Goal: Submit feedback/report problem: Submit feedback/report problem

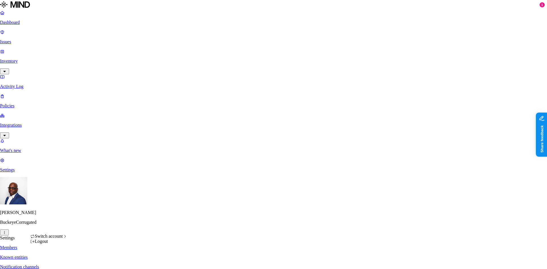
click at [54, 260] on html "Dashboard Issues Inventory Activity Log Policies Integrations What's new 1 Sett…" at bounding box center [273, 212] width 547 height 424
click at [94, 182] on span "CloudBees" at bounding box center [87, 179] width 20 height 5
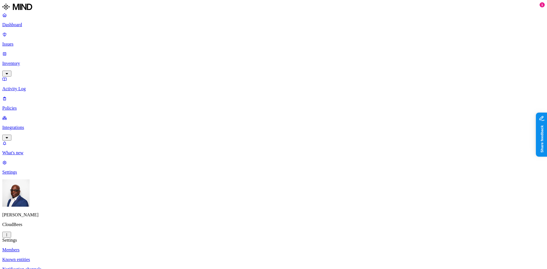
click at [24, 26] on p "Dashboard" at bounding box center [273, 24] width 542 height 5
click at [28, 42] on p "Issues" at bounding box center [273, 44] width 542 height 5
click at [33, 259] on span "Exposure" at bounding box center [25, 261] width 16 height 4
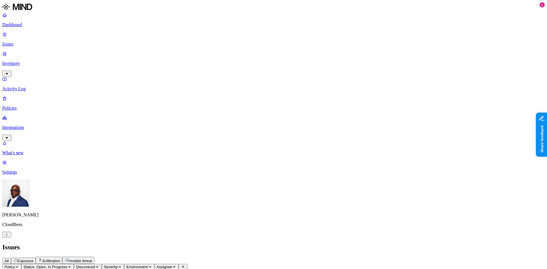
scroll to position [57, 0]
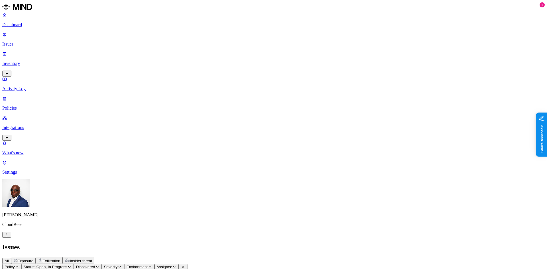
drag, startPoint x: 480, startPoint y: 194, endPoint x: 499, endPoint y: 190, distance: 19.4
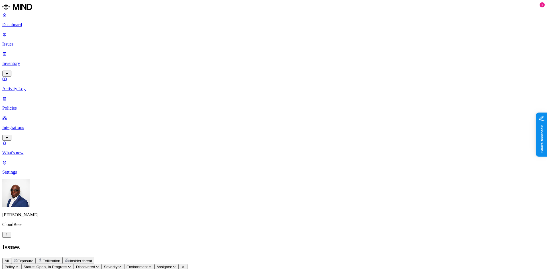
scroll to position [28, 0]
click at [24, 25] on p "Dashboard" at bounding box center [273, 24] width 542 height 5
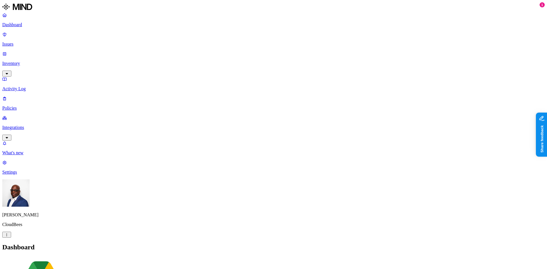
click at [24, 61] on p "Inventory" at bounding box center [273, 63] width 542 height 5
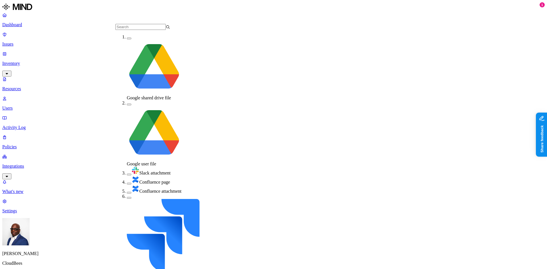
scroll to position [48, 0]
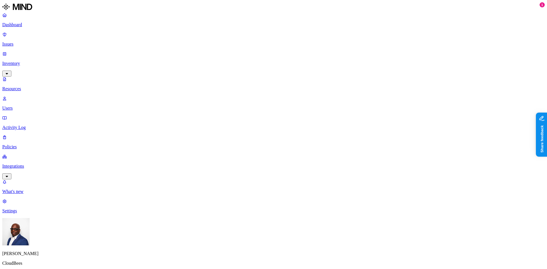
click at [328, 90] on div "External users" at bounding box center [328, 100] width 0 height 21
click at [328, 114] on button "button" at bounding box center [330, 115] width 5 height 2
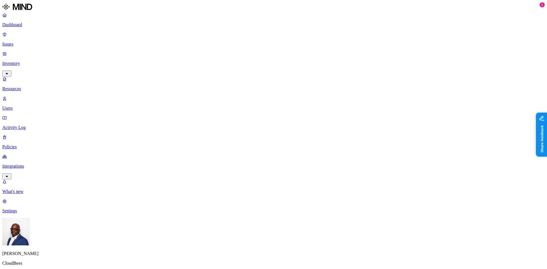
click at [328, 73] on button "button" at bounding box center [330, 74] width 5 height 2
click at [328, 91] on button "button" at bounding box center [330, 94] width 5 height 6
click at [328, 112] on button "button" at bounding box center [330, 115] width 5 height 6
click at [328, 91] on button "button" at bounding box center [330, 94] width 5 height 6
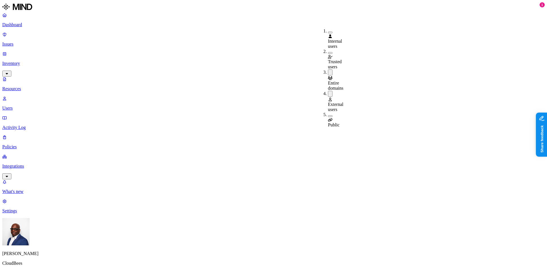
click at [328, 69] on button "button" at bounding box center [330, 72] width 5 height 6
click at [328, 90] on button "button" at bounding box center [330, 93] width 5 height 6
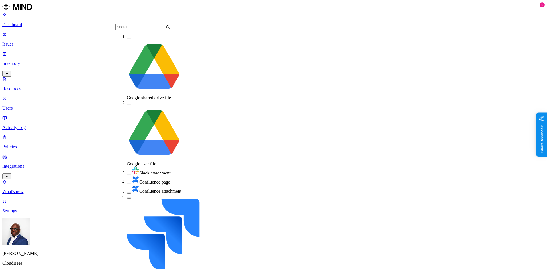
click at [127, 167] on div "Slack attachment" at bounding box center [154, 171] width 55 height 9
click at [127, 183] on button "button" at bounding box center [129, 184] width 5 height 2
drag, startPoint x: 121, startPoint y: 79, endPoint x: 121, endPoint y: 86, distance: 6.8
click at [127, 193] on button "button" at bounding box center [129, 194] width 5 height 2
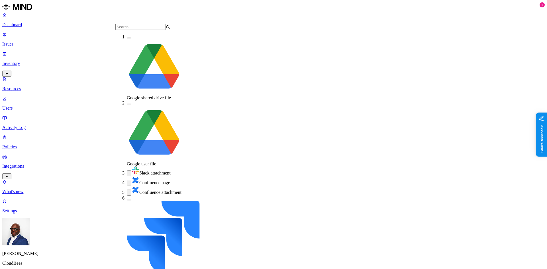
click at [127, 199] on button "button" at bounding box center [129, 200] width 5 height 2
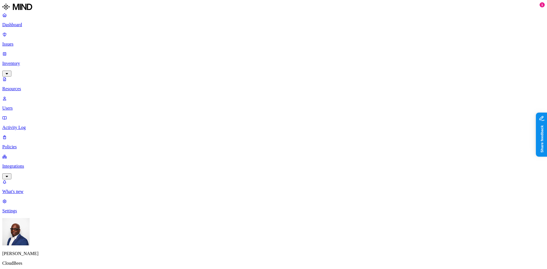
click at [220, 74] on button "button" at bounding box center [222, 75] width 5 height 2
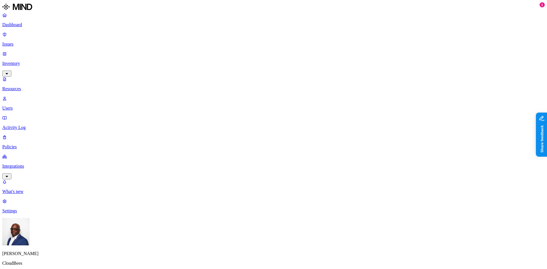
scroll to position [59, 0]
drag, startPoint x: 482, startPoint y: 187, endPoint x: 498, endPoint y: 185, distance: 16.3
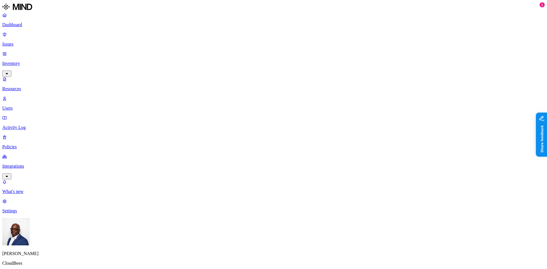
scroll to position [85, 0]
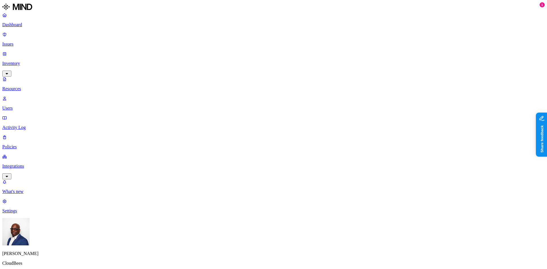
click at [220, 71] on button "button" at bounding box center [222, 74] width 5 height 6
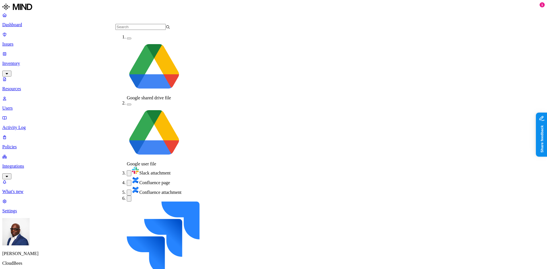
click at [127, 167] on div "Slack attachment" at bounding box center [154, 172] width 55 height 10
click at [127, 179] on button "button" at bounding box center [129, 182] width 5 height 6
click at [127, 189] on button "button" at bounding box center [129, 192] width 5 height 6
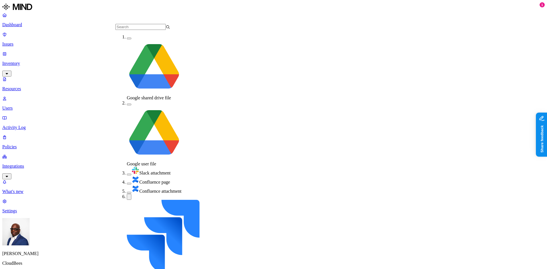
click at [127, 194] on button "button" at bounding box center [129, 197] width 5 height 6
drag, startPoint x: 120, startPoint y: 98, endPoint x: 121, endPoint y: 105, distance: 6.9
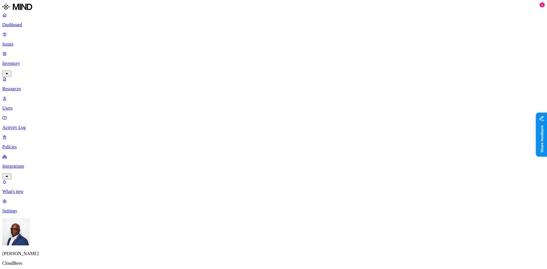
scroll to position [128, 0]
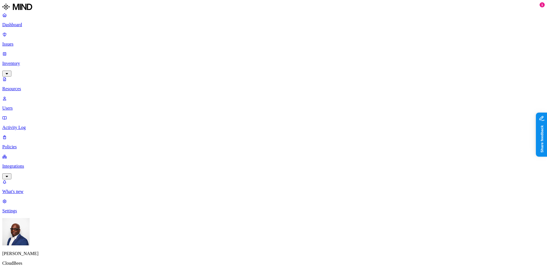
drag, startPoint x: 163, startPoint y: 30, endPoint x: 199, endPoint y: 30, distance: 35.6
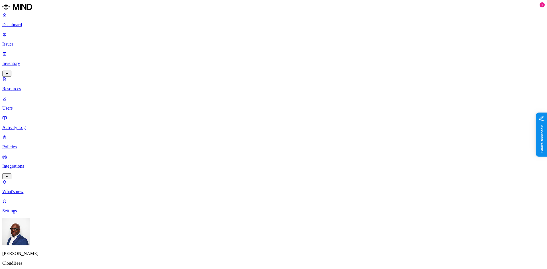
click at [20, 96] on link "Users" at bounding box center [273, 103] width 542 height 15
click at [21, 86] on p "Resources" at bounding box center [273, 88] width 542 height 5
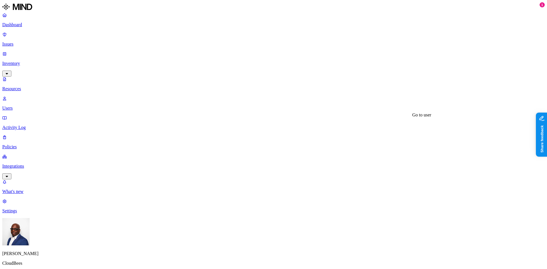
drag, startPoint x: 450, startPoint y: 106, endPoint x: 463, endPoint y: 106, distance: 13.1
drag, startPoint x: 435, startPoint y: 99, endPoint x: 475, endPoint y: 93, distance: 40.6
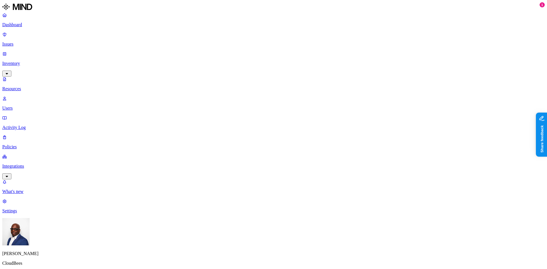
click at [28, 22] on p "Dashboard" at bounding box center [273, 24] width 542 height 5
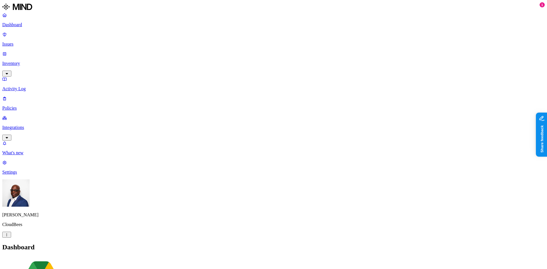
click at [17, 61] on p "Inventory" at bounding box center [273, 63] width 542 height 5
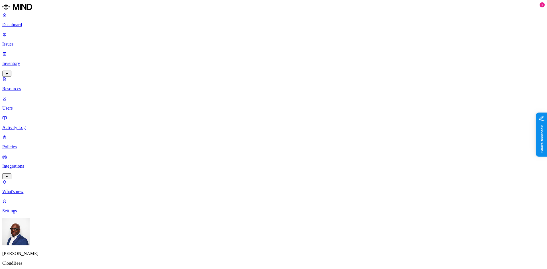
click at [170, 74] on button "button" at bounding box center [172, 75] width 5 height 2
click at [170, 58] on button "button" at bounding box center [172, 59] width 5 height 2
click at [170, 32] on button "button" at bounding box center [172, 33] width 5 height 2
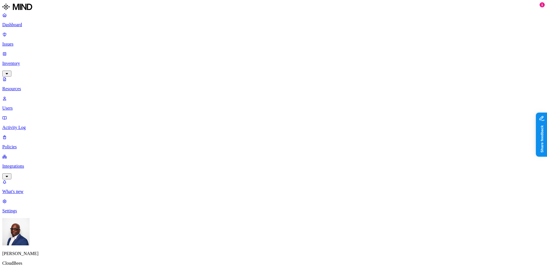
drag, startPoint x: 162, startPoint y: 32, endPoint x: 171, endPoint y: 34, distance: 8.8
click at [170, 56] on button "button" at bounding box center [172, 59] width 5 height 6
click at [170, 30] on button "button" at bounding box center [172, 31] width 5 height 6
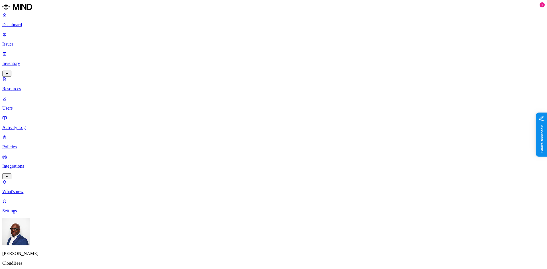
scroll to position [142, 0]
drag, startPoint x: 459, startPoint y: 212, endPoint x: 477, endPoint y: 212, distance: 17.9
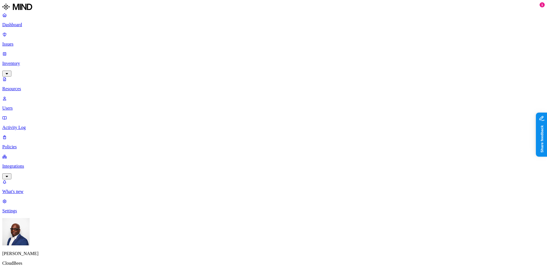
click at [21, 106] on p "Users" at bounding box center [273, 108] width 542 height 5
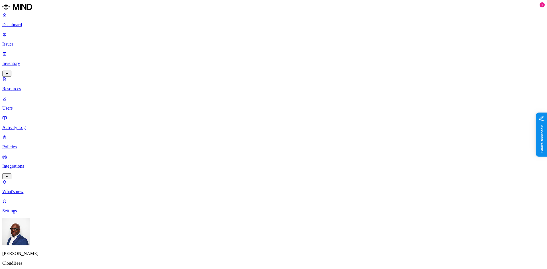
click at [27, 144] on p "Policies" at bounding box center [273, 146] width 542 height 5
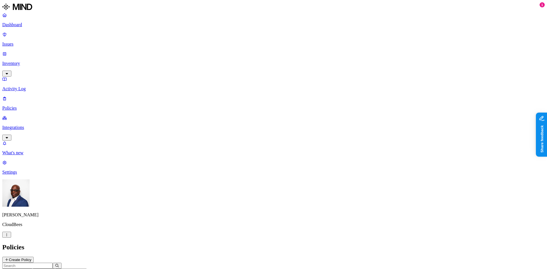
click at [19, 25] on p "Dashboard" at bounding box center [273, 24] width 542 height 5
click at [16, 42] on p "Issues" at bounding box center [273, 44] width 542 height 5
click at [92, 259] on span "Insider threat" at bounding box center [81, 261] width 22 height 4
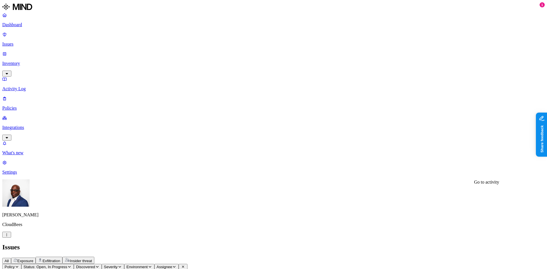
scroll to position [61, 0]
click at [26, 175] on p "Settings" at bounding box center [273, 172] width 542 height 5
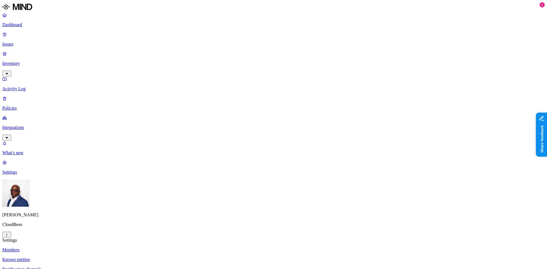
drag, startPoint x: 259, startPoint y: 69, endPoint x: 281, endPoint y: 72, distance: 22.6
copy span "[PERSON_NAME]"
click at [22, 61] on p "Inventory" at bounding box center [273, 63] width 542 height 5
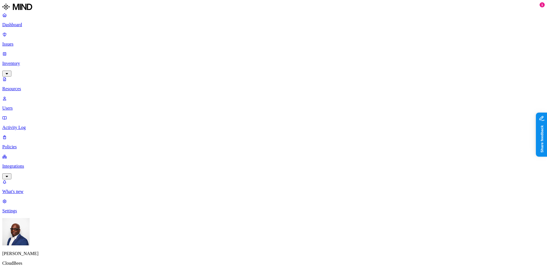
click at [25, 106] on p "Users" at bounding box center [273, 108] width 542 height 5
paste input "[PERSON_NAME]"
type input "[PERSON_NAME]"
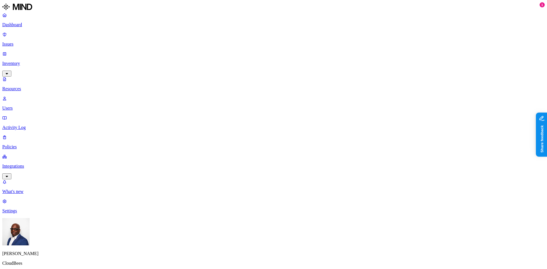
drag, startPoint x: 452, startPoint y: 103, endPoint x: 474, endPoint y: 106, distance: 22.4
drag, startPoint x: 473, startPoint y: 103, endPoint x: 500, endPoint y: 98, distance: 27.0
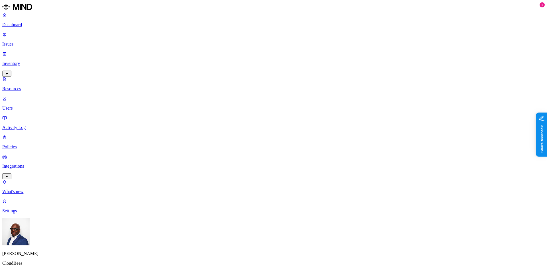
click at [27, 106] on p "Users" at bounding box center [273, 108] width 542 height 5
click at [27, 86] on p "Resources" at bounding box center [273, 88] width 542 height 5
click at [22, 214] on p "Settings" at bounding box center [273, 210] width 542 height 5
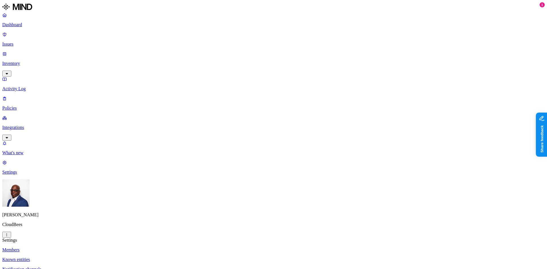
drag, startPoint x: 258, startPoint y: 85, endPoint x: 286, endPoint y: 88, distance: 28.3
copy span "[PERSON_NAME]"
click at [13, 23] on link "Dashboard" at bounding box center [273, 20] width 542 height 15
click at [27, 42] on p "Issues" at bounding box center [273, 44] width 542 height 5
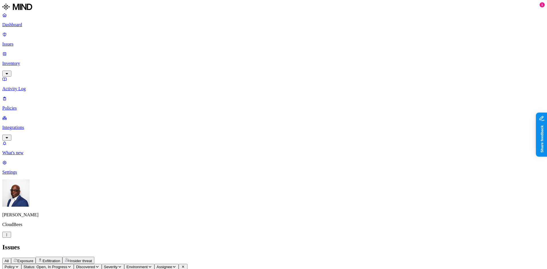
click at [24, 61] on p "Inventory" at bounding box center [273, 63] width 542 height 5
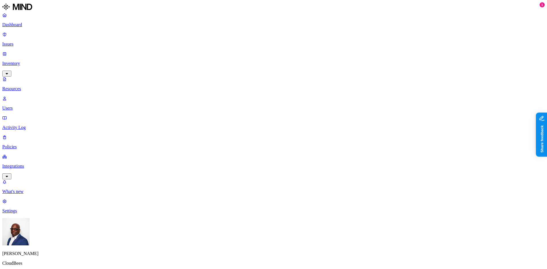
click at [27, 106] on p "Users" at bounding box center [273, 108] width 542 height 5
paste input "[PERSON_NAME]"
type input "[PERSON_NAME]"
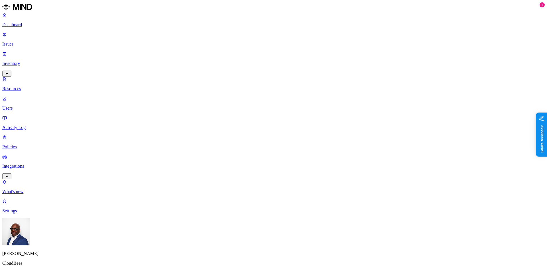
drag, startPoint x: 450, startPoint y: 102, endPoint x: 491, endPoint y: 101, distance: 40.2
drag, startPoint x: 496, startPoint y: 105, endPoint x: 504, endPoint y: 104, distance: 7.7
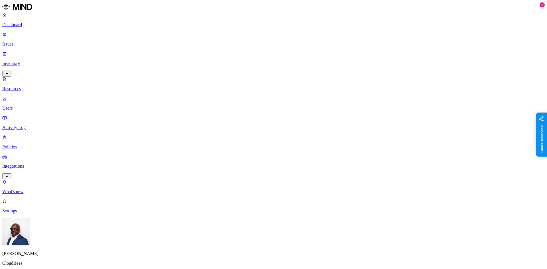
drag, startPoint x: 451, startPoint y: 106, endPoint x: 486, endPoint y: 105, distance: 35.0
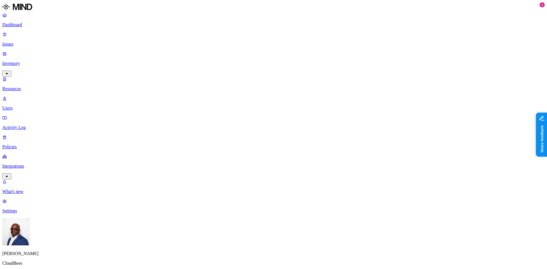
click at [25, 86] on p "Resources" at bounding box center [273, 88] width 542 height 5
click at [27, 125] on p "Activity Log" at bounding box center [273, 127] width 542 height 5
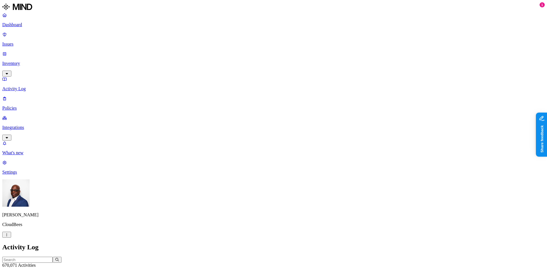
click at [22, 22] on p "Dashboard" at bounding box center [273, 24] width 542 height 5
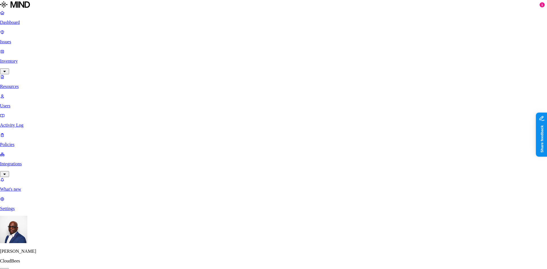
type textarea "Not MRN"
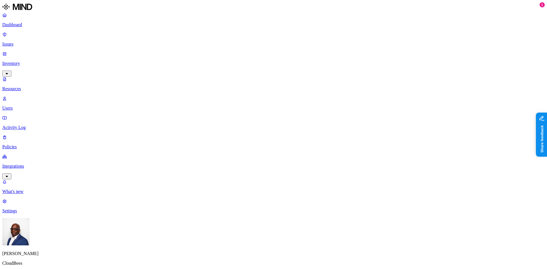
scroll to position [0, 0]
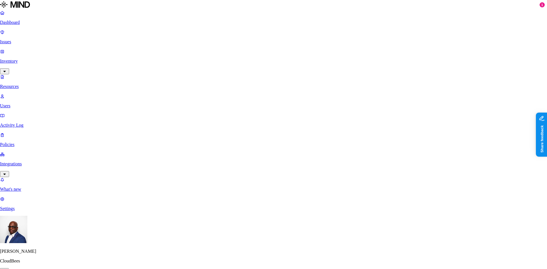
type textarea "not MRn Its a email address."
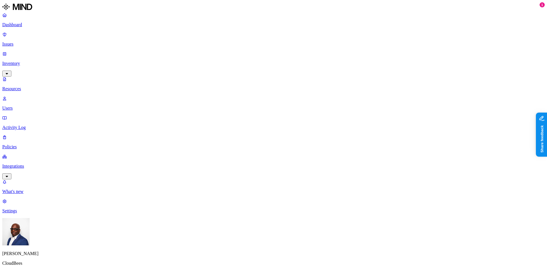
click at [29, 106] on p "Users" at bounding box center [273, 108] width 542 height 5
click at [22, 125] on p "Activity Log" at bounding box center [273, 127] width 542 height 5
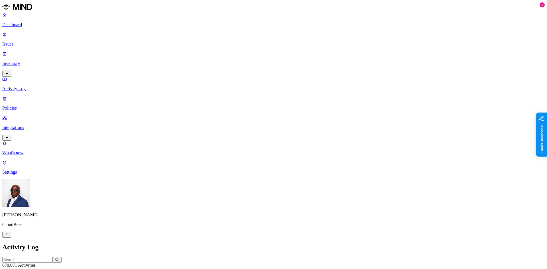
click at [18, 106] on p "Policies" at bounding box center [273, 108] width 542 height 5
click at [23, 26] on p "Dashboard" at bounding box center [273, 24] width 542 height 5
click at [34, 125] on p "Integrations" at bounding box center [273, 127] width 542 height 5
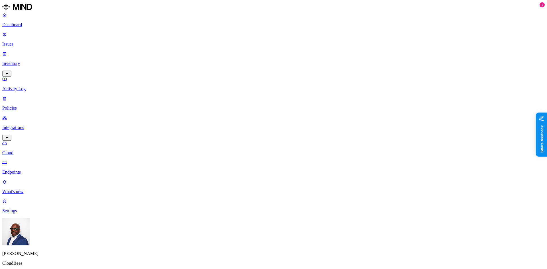
click at [28, 170] on p "Endpoints" at bounding box center [273, 172] width 542 height 5
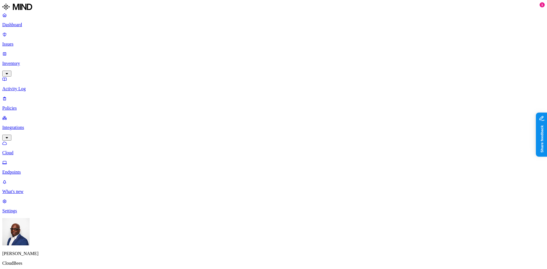
drag, startPoint x: 136, startPoint y: 102, endPoint x: 126, endPoint y: 87, distance: 18.2
click at [17, 26] on p "Dashboard" at bounding box center [273, 24] width 542 height 5
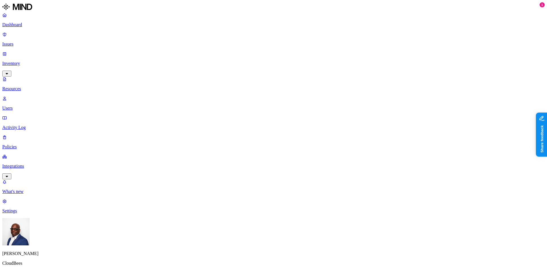
click at [29, 86] on p "Resources" at bounding box center [273, 88] width 542 height 5
click at [24, 106] on p "Users" at bounding box center [273, 108] width 542 height 5
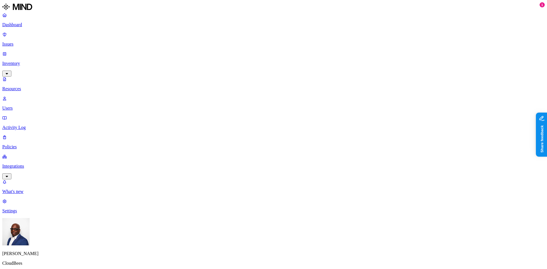
click at [24, 86] on p "Resources" at bounding box center [273, 88] width 542 height 5
click at [23, 42] on p "Issues" at bounding box center [273, 44] width 542 height 5
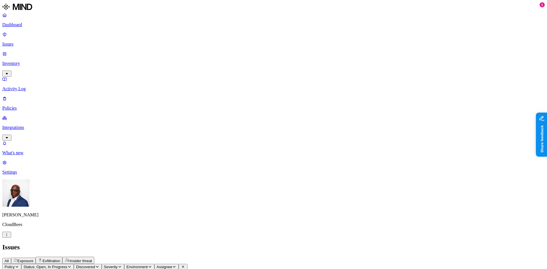
click at [28, 25] on p "Dashboard" at bounding box center [273, 24] width 542 height 5
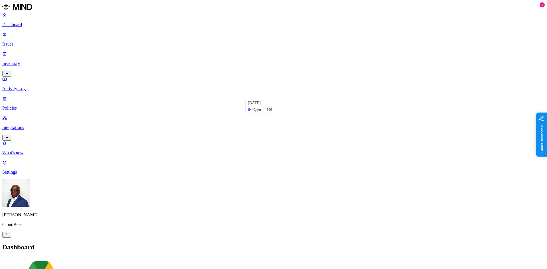
scroll to position [55, 0]
drag, startPoint x: 451, startPoint y: 103, endPoint x: 499, endPoint y: 106, distance: 47.7
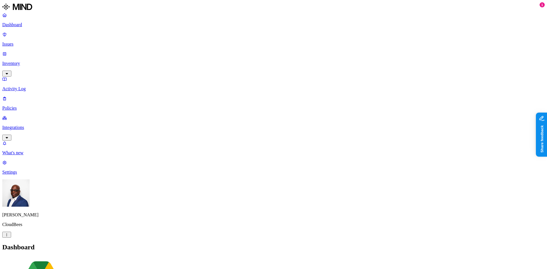
drag, startPoint x: 433, startPoint y: 135, endPoint x: 474, endPoint y: 134, distance: 41.3
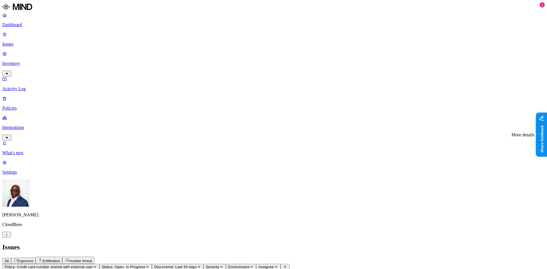
drag, startPoint x: 253, startPoint y: 46, endPoint x: 290, endPoint y: 47, distance: 37.3
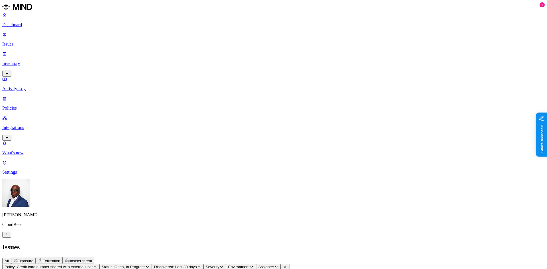
scroll to position [82, 0]
click at [60, 259] on span "Exfiltration" at bounding box center [51, 261] width 18 height 4
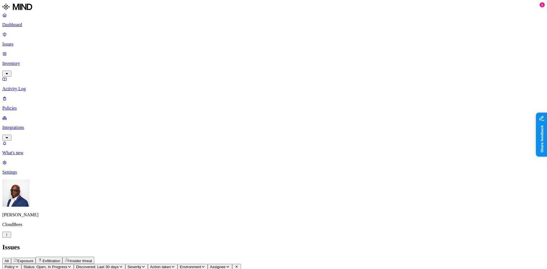
click at [92, 259] on span "Insider threat" at bounding box center [81, 261] width 22 height 4
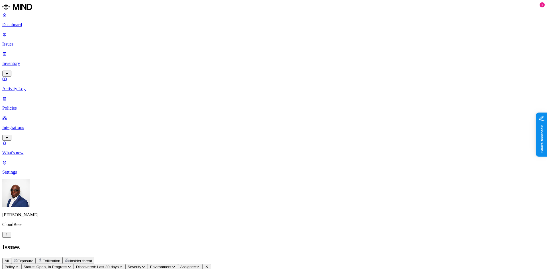
click at [24, 125] on p "Integrations" at bounding box center [273, 127] width 542 height 5
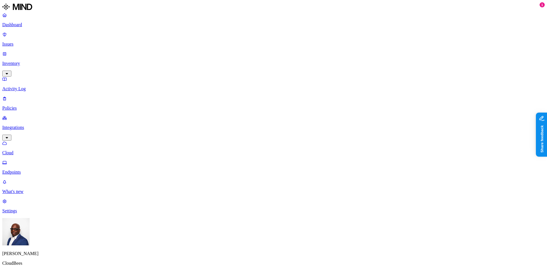
click at [22, 106] on p "Policies" at bounding box center [273, 108] width 542 height 5
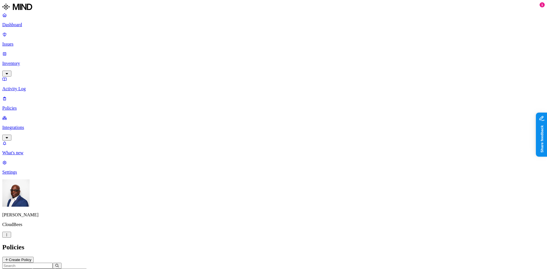
click at [20, 42] on p "Issues" at bounding box center [273, 44] width 542 height 5
click at [17, 24] on p "Dashboard" at bounding box center [273, 24] width 542 height 5
click at [27, 61] on p "Inventory" at bounding box center [273, 63] width 542 height 5
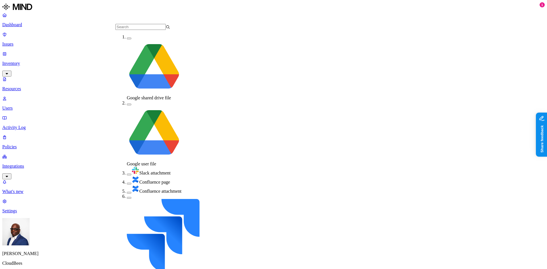
click at [127, 174] on button "button" at bounding box center [129, 175] width 5 height 2
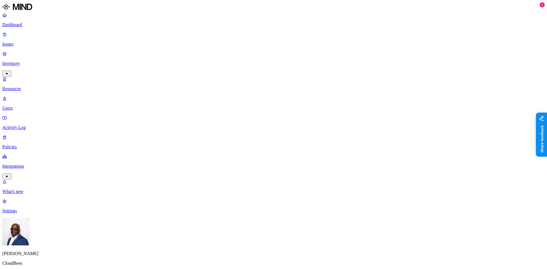
click at [198, 32] on button "button" at bounding box center [200, 33] width 5 height 2
click at [198, 59] on button "button" at bounding box center [200, 60] width 5 height 2
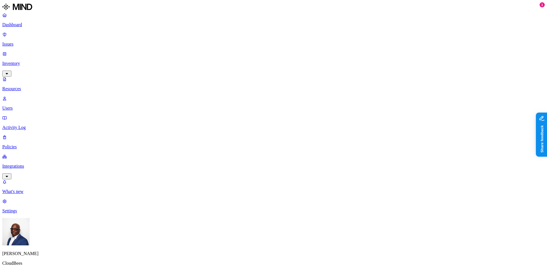
drag, startPoint x: 22, startPoint y: 35, endPoint x: 19, endPoint y: 22, distance: 13.3
click at [22, 42] on p "Issues" at bounding box center [273, 44] width 542 height 5
click at [17, 25] on p "Dashboard" at bounding box center [273, 24] width 542 height 5
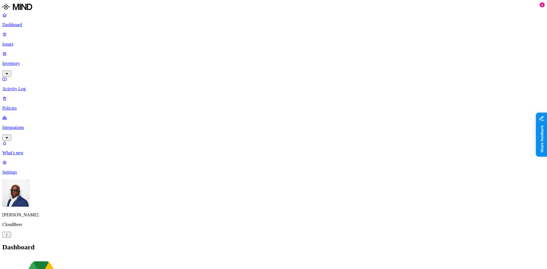
click at [25, 125] on p "Integrations" at bounding box center [273, 127] width 542 height 5
